Goal: Task Accomplishment & Management: Manage account settings

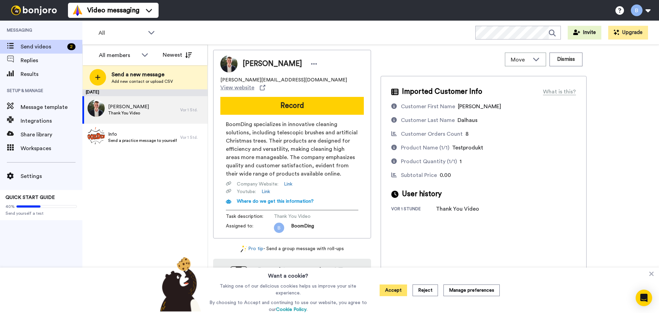
click at [396, 295] on button "Accept" at bounding box center [393, 290] width 27 height 12
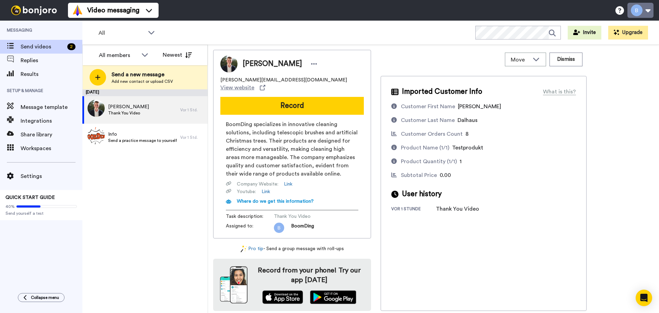
click at [641, 11] on button at bounding box center [641, 10] width 26 height 15
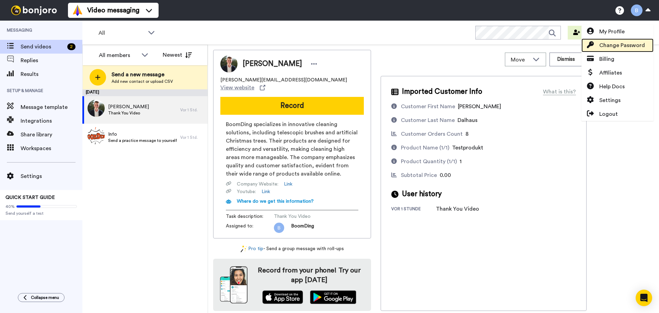
click at [626, 40] on link "Change Password" at bounding box center [618, 45] width 72 height 14
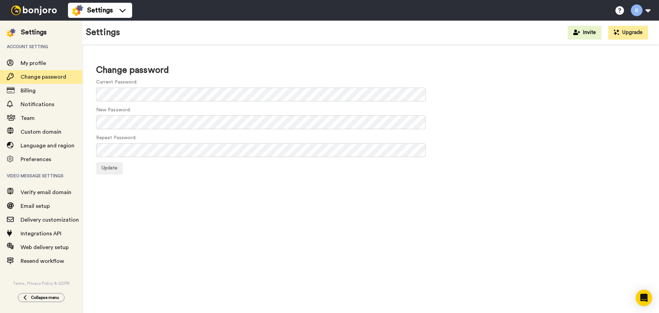
drag, startPoint x: 650, startPoint y: 15, endPoint x: 643, endPoint y: 16, distance: 7.3
click at [10, 312] on icon "button" at bounding box center [6, 317] width 7 height 7
click at [105, 170] on span "Update" at bounding box center [110, 167] width 16 height 5
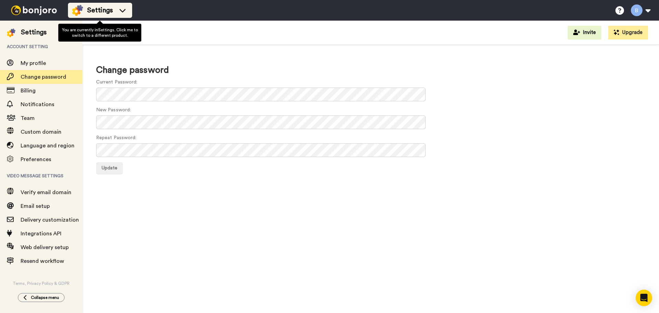
click at [121, 9] on icon at bounding box center [122, 10] width 11 height 7
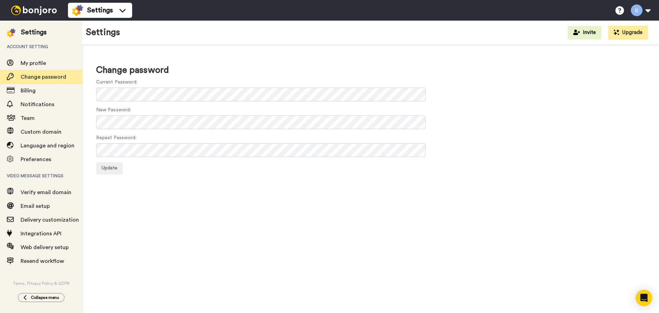
click at [203, 261] on div "Change password Current Password: New Password: Repeat Password: Update" at bounding box center [370, 181] width 577 height 272
click at [645, 12] on button at bounding box center [641, 10] width 26 height 15
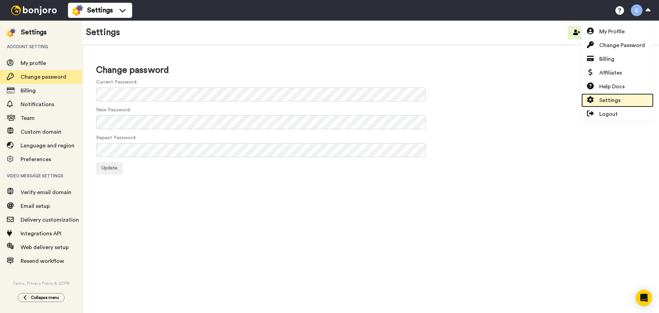
click at [630, 97] on link "Settings" at bounding box center [618, 100] width 72 height 14
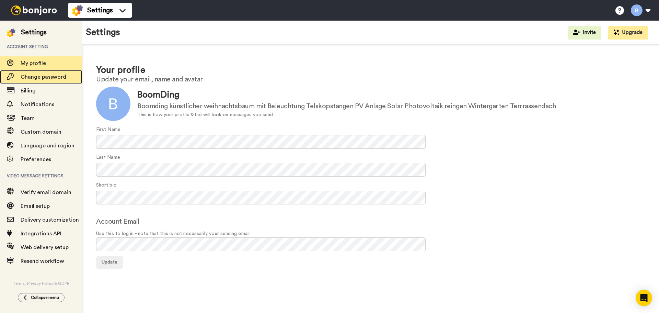
click at [60, 77] on span "Change password" at bounding box center [44, 76] width 46 height 5
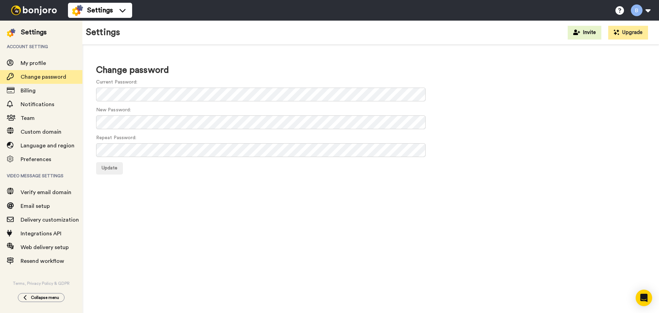
click at [8, 312] on \(Stroke\) "button" at bounding box center [6, 317] width 4 height 4
click at [637, 13] on button at bounding box center [641, 10] width 26 height 15
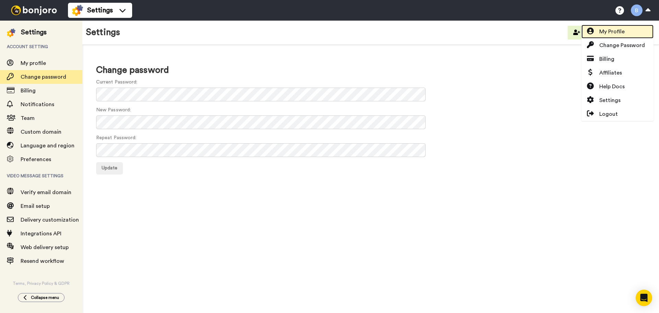
click at [636, 28] on link "My Profile" at bounding box center [618, 32] width 72 height 14
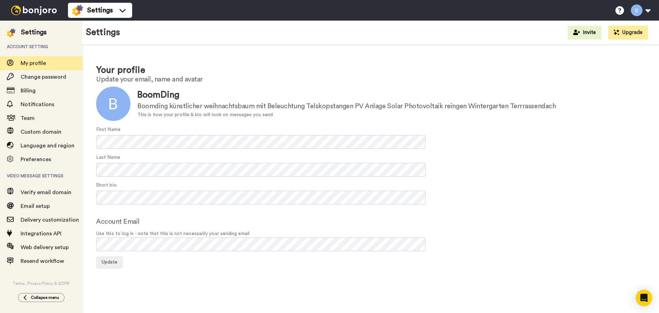
click at [12, 312] on button "button" at bounding box center [6, 318] width 12 height 10
click at [643, 15] on button at bounding box center [641, 10] width 26 height 15
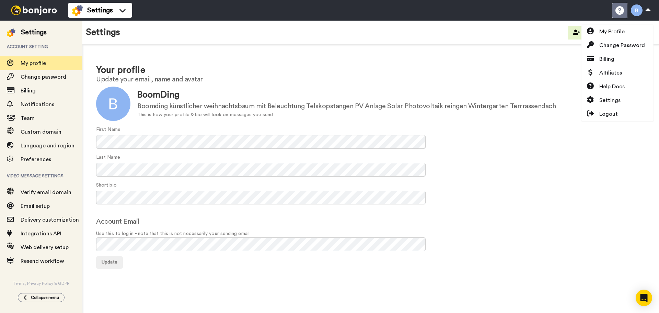
click at [623, 10] on icon at bounding box center [620, 10] width 9 height 9
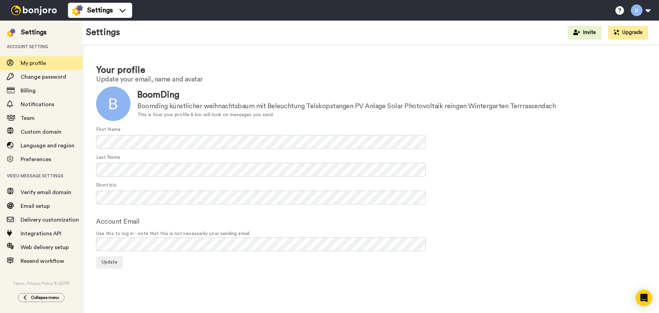
click at [175, 149] on form "Update BoomDing Boomding künstlicher weihnachtsbaum mit Beleuchtung Telskopstan…" at bounding box center [370, 178] width 549 height 182
click at [35, 81] on span "Change password" at bounding box center [52, 77] width 62 height 8
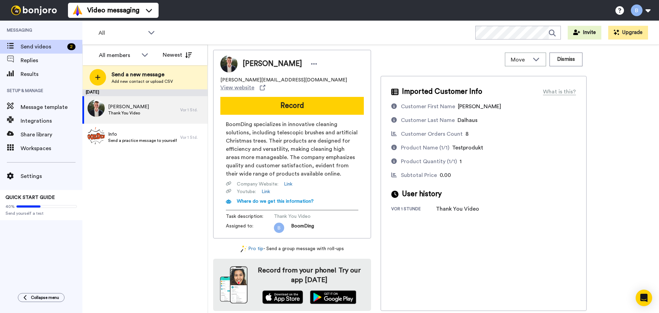
click at [10, 312] on icon "button" at bounding box center [6, 317] width 7 height 7
click at [646, 14] on button at bounding box center [641, 10] width 26 height 15
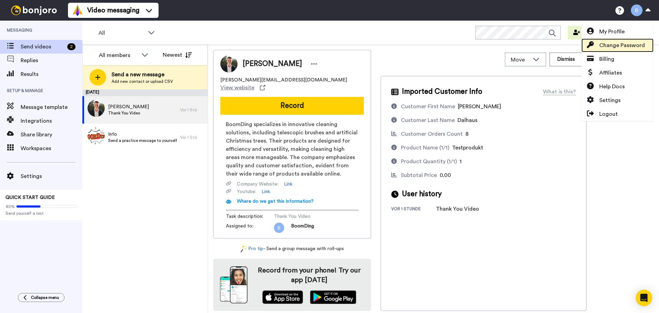
click at [648, 45] on link "Change Password" at bounding box center [618, 45] width 72 height 14
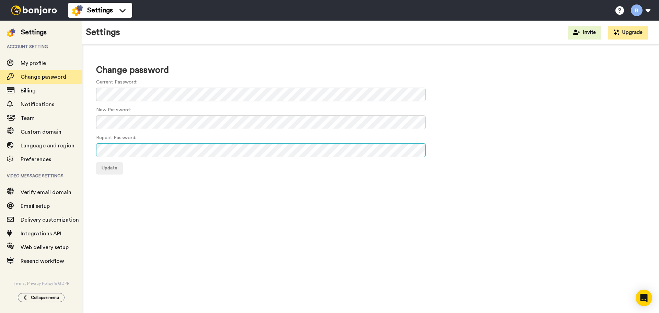
click at [96, 162] on button "Update" at bounding box center [109, 168] width 27 height 12
click at [8, 312] on \(Stroke\) "button" at bounding box center [6, 317] width 4 height 4
click at [639, 8] on button at bounding box center [641, 10] width 26 height 15
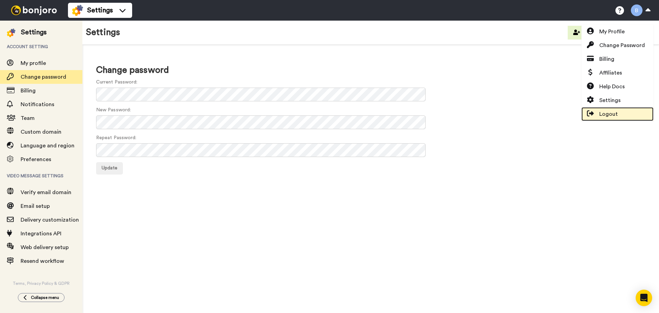
click at [606, 114] on span "Logout" at bounding box center [608, 114] width 19 height 8
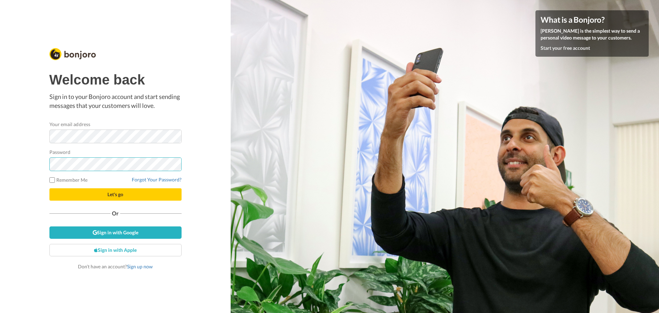
click at [49, 188] on button "Let's go" at bounding box center [115, 194] width 132 height 12
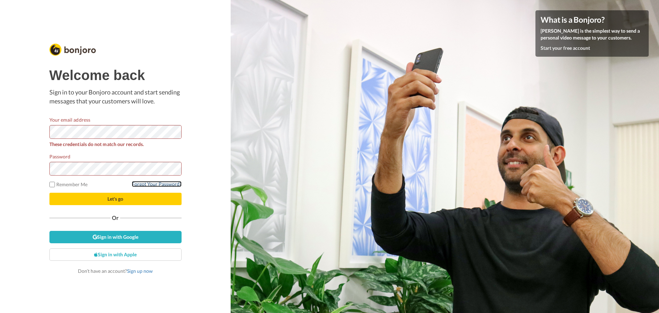
click at [161, 182] on link "Forgot Your Password?" at bounding box center [157, 184] width 50 height 6
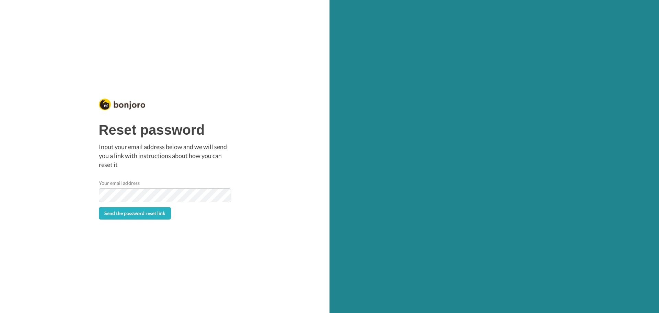
click at [110, 207] on form "Your email address Send the password reset link" at bounding box center [165, 199] width 132 height 40
click at [115, 210] on span "Send the password reset link" at bounding box center [134, 213] width 61 height 6
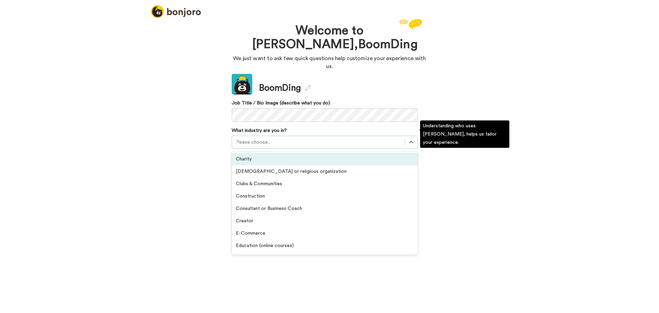
click at [346, 138] on div at bounding box center [319, 142] width 166 height 8
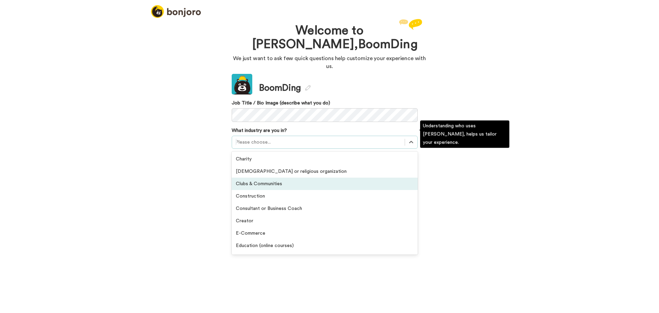
scroll to position [34, 0]
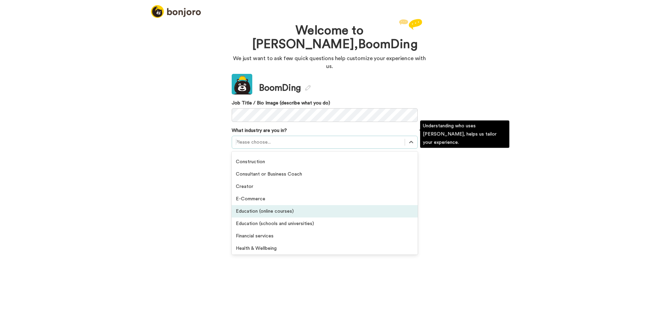
click at [309, 205] on div "Education (online courses)" at bounding box center [325, 211] width 186 height 12
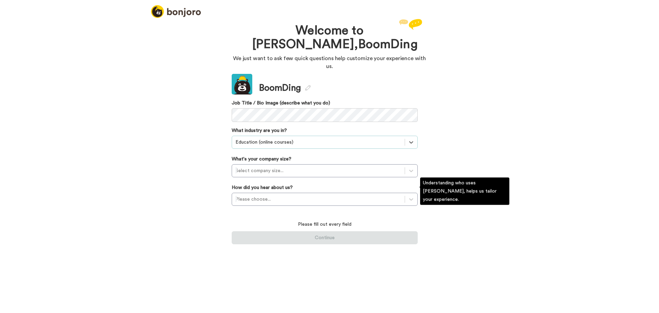
click at [309, 197] on div "Please choose..." at bounding box center [325, 199] width 186 height 13
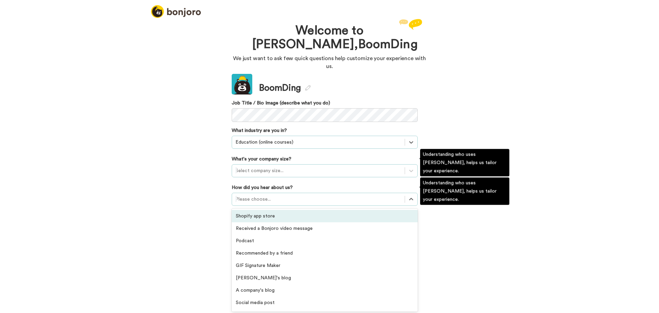
click at [319, 167] on div at bounding box center [319, 171] width 166 height 8
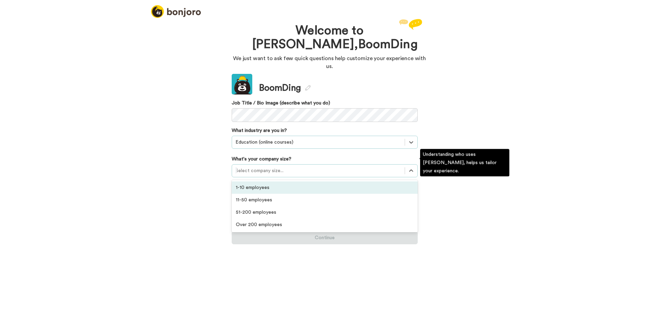
click at [322, 138] on div at bounding box center [319, 142] width 166 height 8
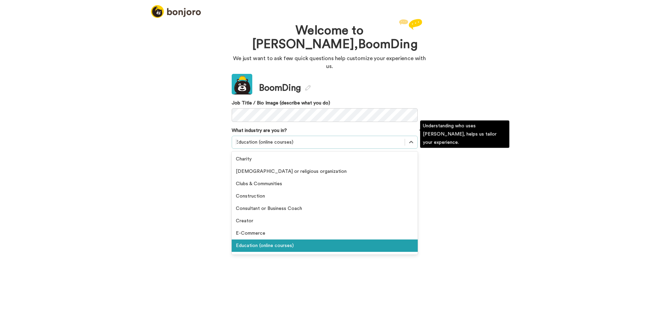
scroll to position [1, 0]
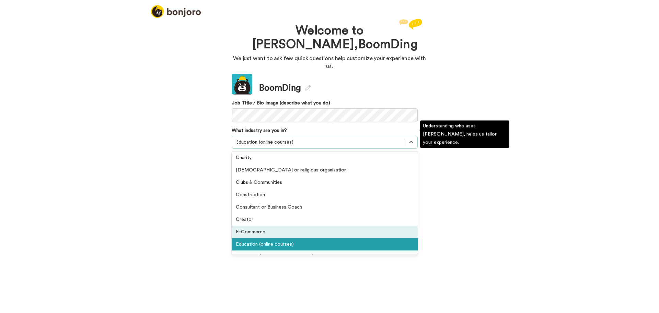
click at [265, 227] on div "E-Commerce" at bounding box center [325, 232] width 186 height 12
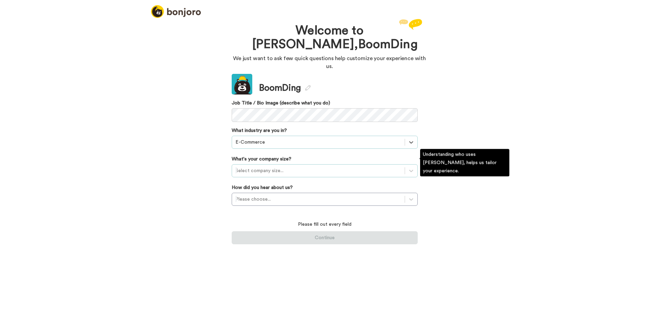
click at [270, 167] on div at bounding box center [319, 171] width 166 height 8
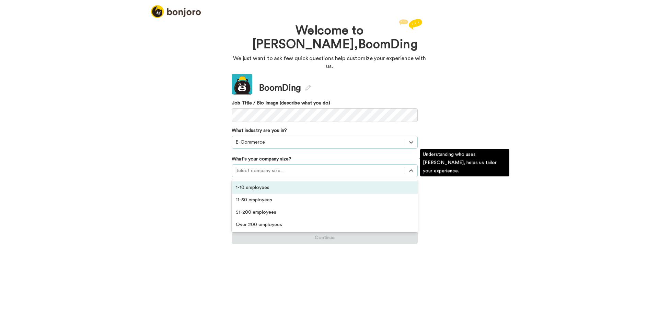
click at [267, 184] on div "1-10 employees" at bounding box center [325, 187] width 186 height 12
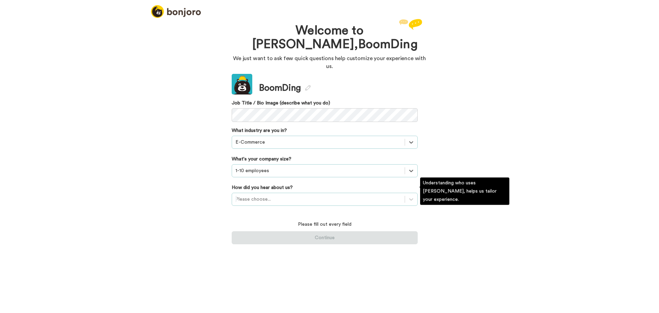
click at [274, 195] on div at bounding box center [319, 199] width 166 height 8
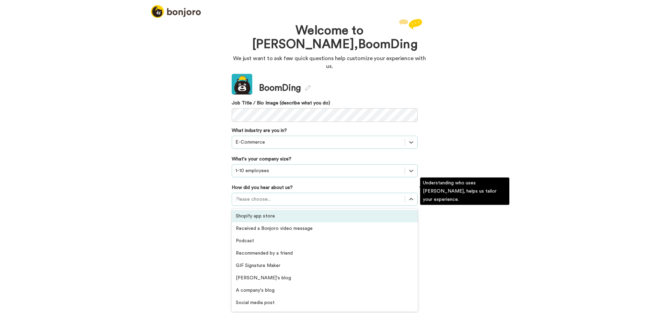
click at [276, 210] on div "Shopify app store" at bounding box center [325, 216] width 186 height 12
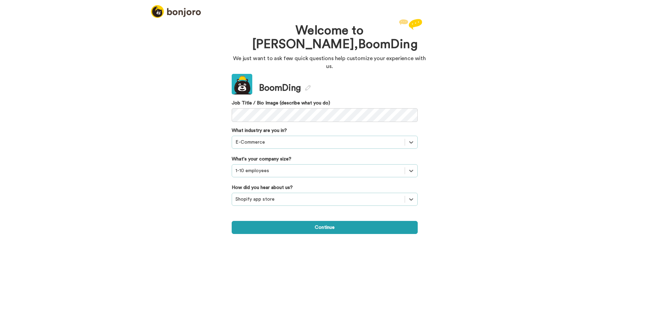
click at [299, 227] on div "Welcome to Bonjoro, BoomDing We just want to ask few quick questions help custo…" at bounding box center [330, 126] width 206 height 218
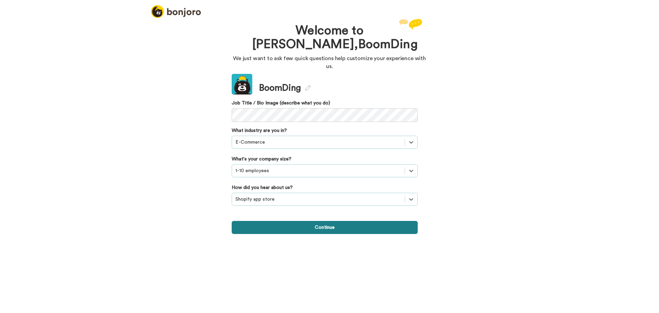
click at [313, 221] on button "Continue" at bounding box center [325, 227] width 186 height 13
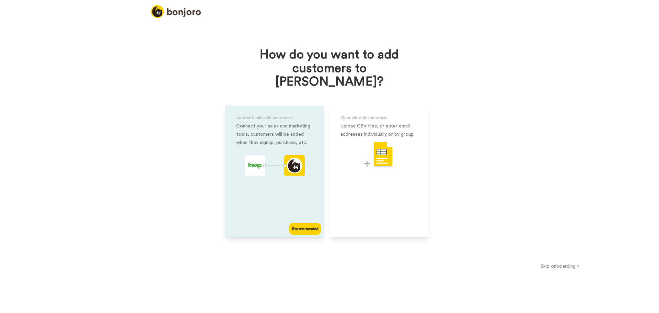
click at [274, 207] on div "Automatically add customers Connect your sales and marketing tools, customers w…" at bounding box center [274, 171] width 99 height 132
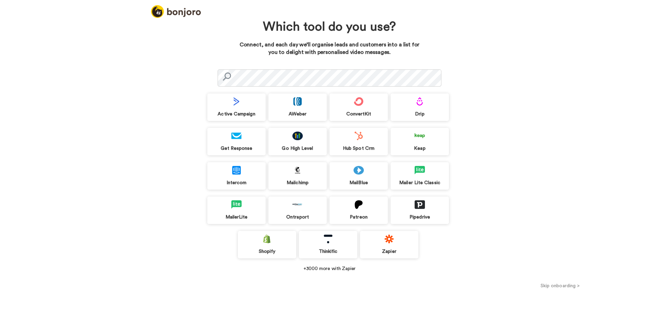
click at [260, 245] on div "Shopify" at bounding box center [267, 244] width 58 height 27
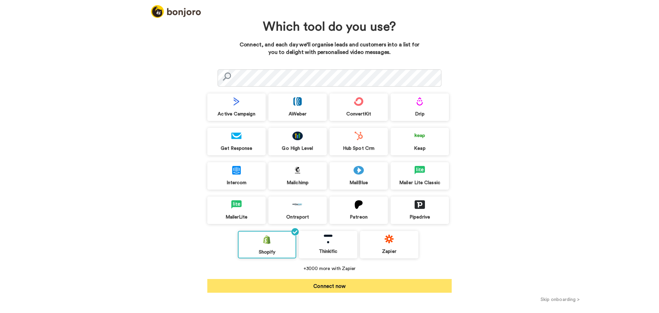
click at [363, 290] on button "Connect now" at bounding box center [329, 286] width 244 height 14
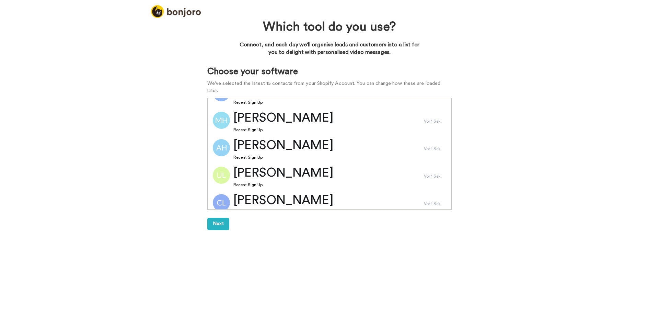
scroll to position [103, 0]
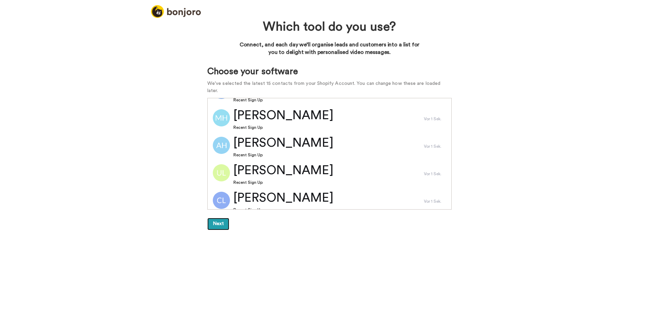
click at [210, 218] on button "Next" at bounding box center [218, 224] width 22 height 12
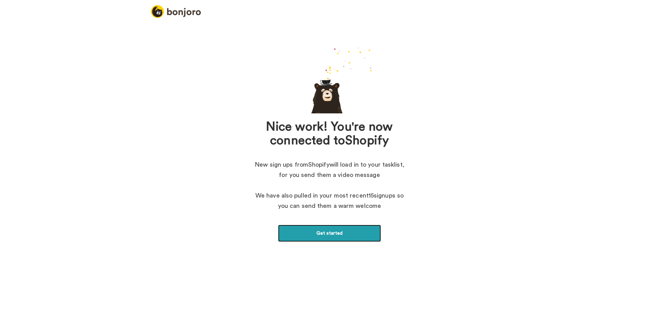
click at [346, 233] on link "Get started" at bounding box center [329, 233] width 103 height 17
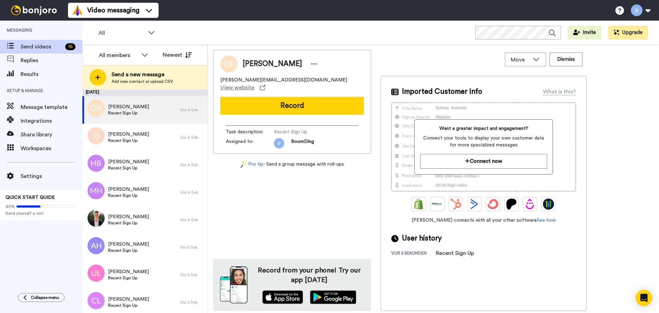
click at [8, 312] on \(Stroke\) "button" at bounding box center [6, 317] width 4 height 4
click at [646, 15] on button at bounding box center [641, 10] width 26 height 15
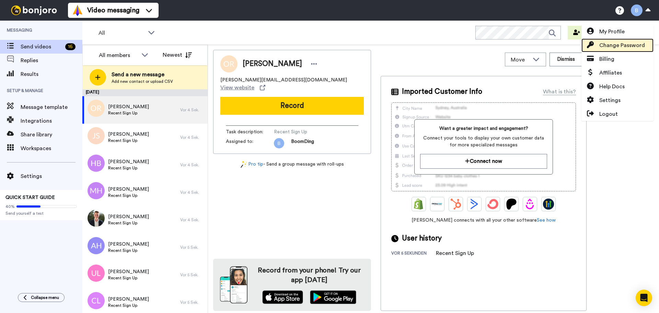
click at [640, 47] on span "Change Password" at bounding box center [622, 45] width 46 height 8
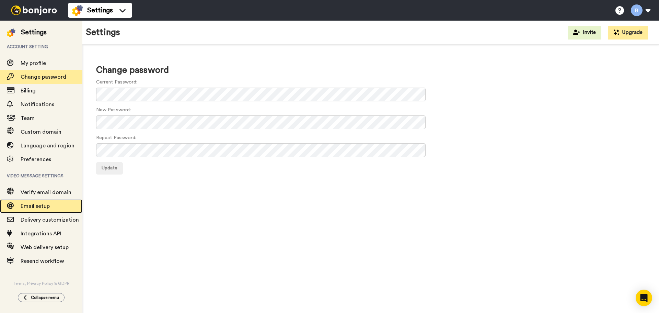
click at [40, 210] on div "Email setup" at bounding box center [41, 206] width 82 height 14
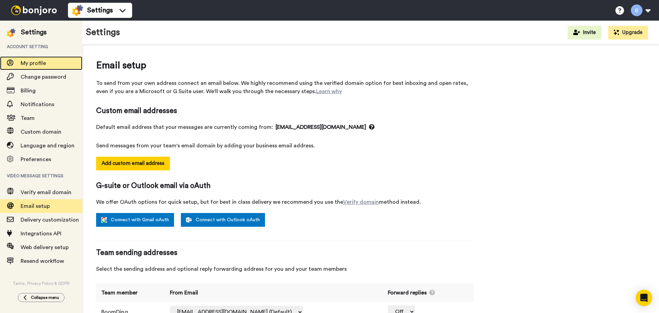
click at [61, 61] on span "My profile" at bounding box center [52, 63] width 62 height 8
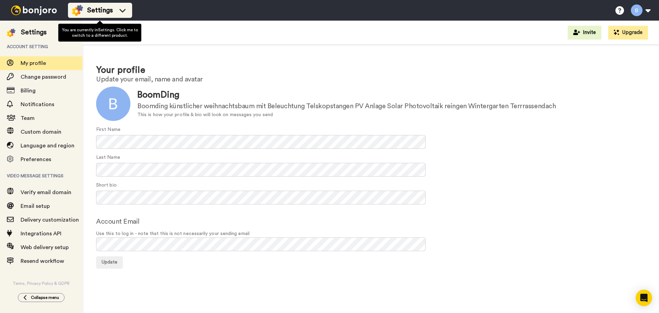
click at [112, 8] on span "Settings" at bounding box center [100, 10] width 26 height 10
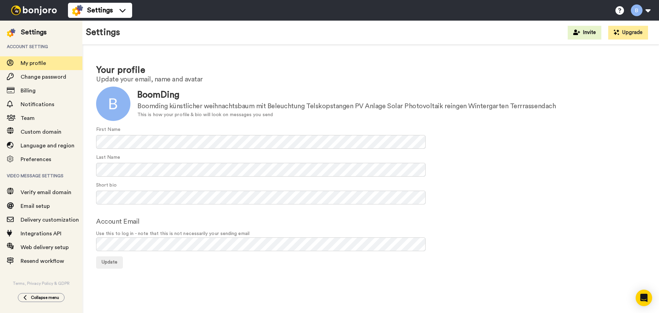
click at [234, 69] on h1 "Your profile" at bounding box center [370, 70] width 549 height 10
click at [53, 72] on div "Change password" at bounding box center [41, 77] width 82 height 14
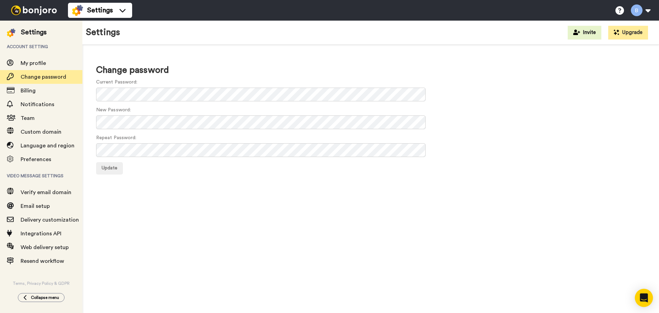
click at [645, 297] on icon "Open Intercom Messenger" at bounding box center [644, 297] width 8 height 9
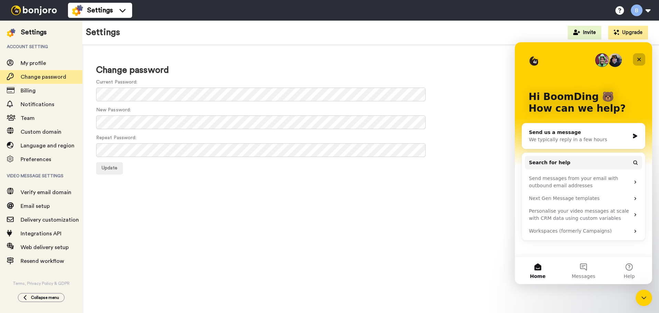
click at [637, 60] on icon "Close" at bounding box center [639, 59] width 5 height 5
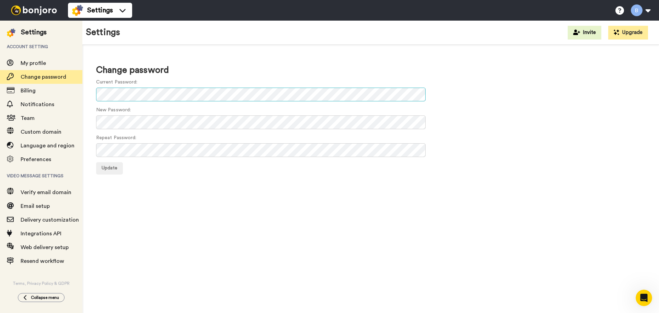
click at [387, 88] on body "Settings Help docs Settings Settings Account setting My profile Change password…" at bounding box center [329, 156] width 659 height 313
click at [96, 162] on button "Update" at bounding box center [109, 168] width 27 height 12
click at [10, 312] on icon "button" at bounding box center [6, 317] width 7 height 7
click at [52, 66] on span "My profile" at bounding box center [52, 63] width 62 height 8
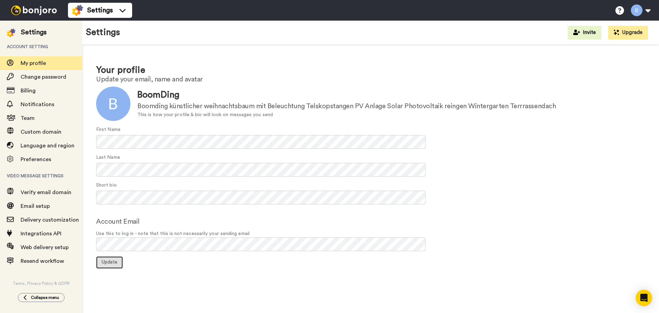
click at [112, 265] on button "Update" at bounding box center [109, 262] width 27 height 12
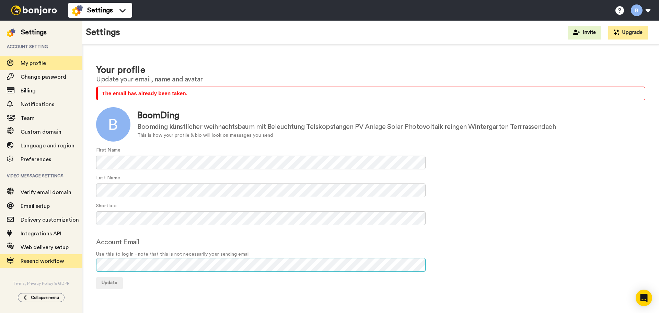
click at [38, 261] on div "Settings Account setting My profile Change password Billing Notifications Team …" at bounding box center [329, 167] width 659 height 292
click at [96, 277] on button "Update" at bounding box center [109, 283] width 27 height 12
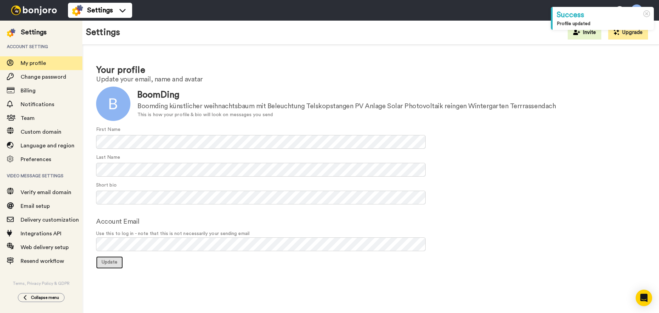
click at [115, 261] on span "Update" at bounding box center [110, 262] width 16 height 5
click at [12, 312] on button "button" at bounding box center [6, 318] width 12 height 10
click at [648, 14] on icon at bounding box center [646, 13] width 7 height 7
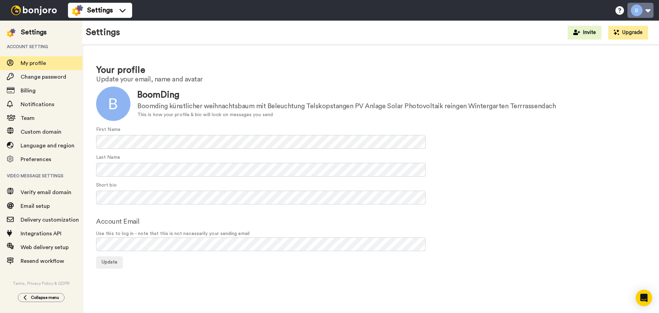
click at [641, 8] on button at bounding box center [641, 10] width 26 height 15
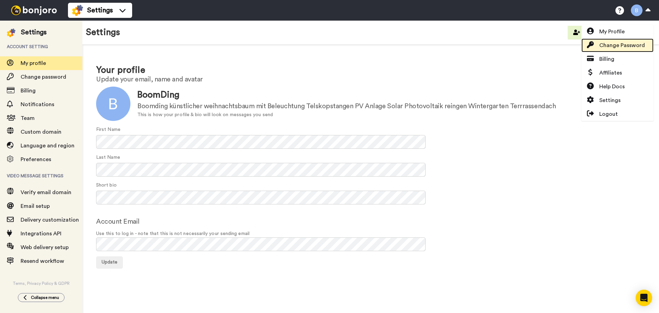
click at [627, 42] on span "Change Password" at bounding box center [622, 45] width 46 height 8
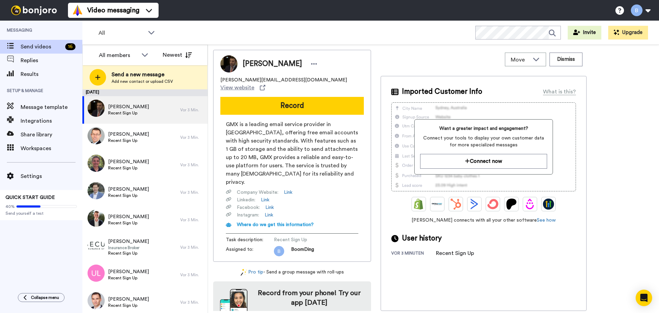
click at [10, 312] on icon "button" at bounding box center [6, 317] width 7 height 7
